Goal: Task Accomplishment & Management: Manage account settings

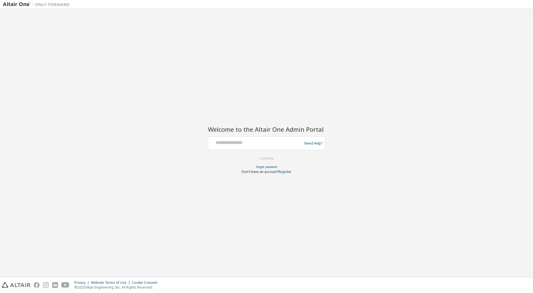
click at [233, 148] on div at bounding box center [255, 143] width 91 height 11
click at [235, 146] on div at bounding box center [255, 143] width 91 height 11
click at [241, 142] on input "text" at bounding box center [255, 142] width 91 height 8
type input "**********"
click at [267, 158] on button "Continue" at bounding box center [267, 158] width 26 height 8
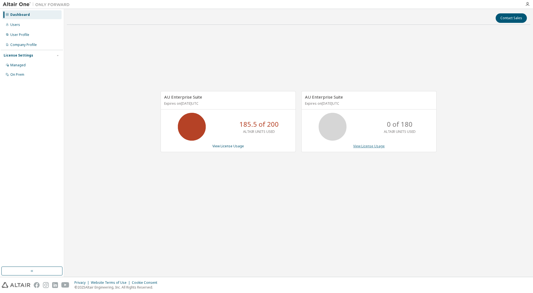
click at [361, 147] on link "View License Usage" at bounding box center [368, 146] width 31 height 5
